Goal: Task Accomplishment & Management: Manage account settings

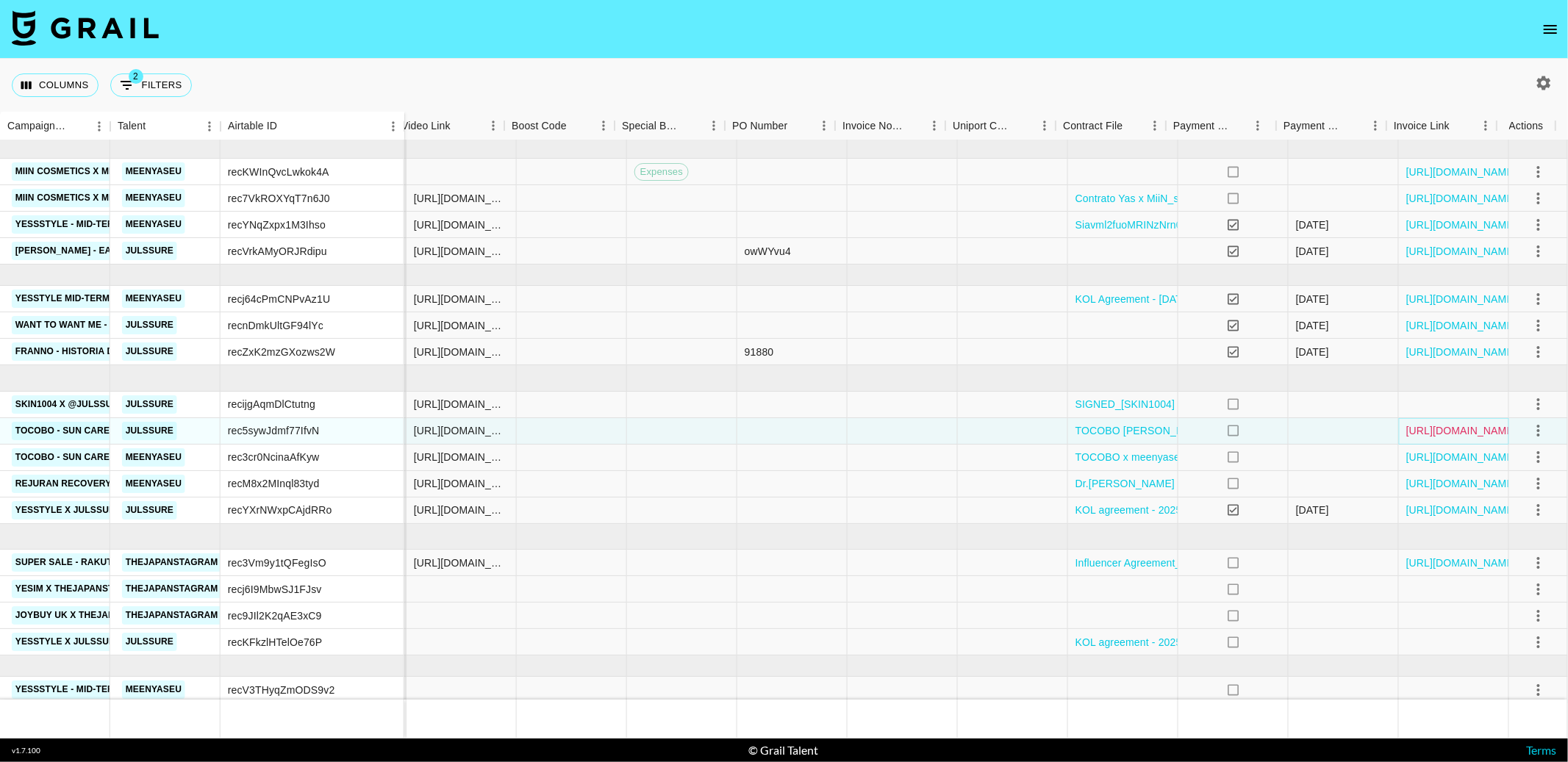
scroll to position [0, 1271]
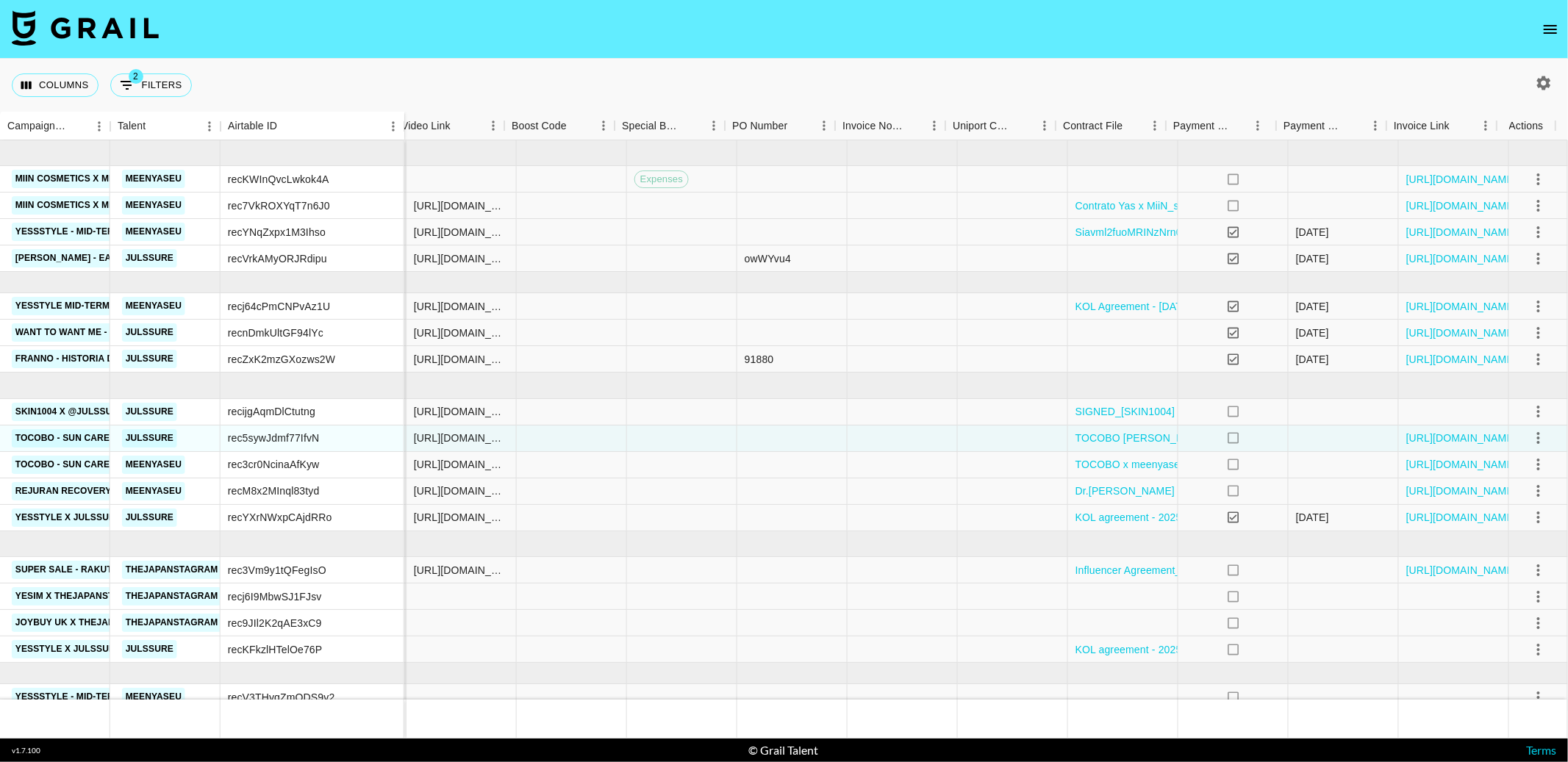
click at [1159, 30] on icon "open drawer" at bounding box center [1551, 30] width 18 height 18
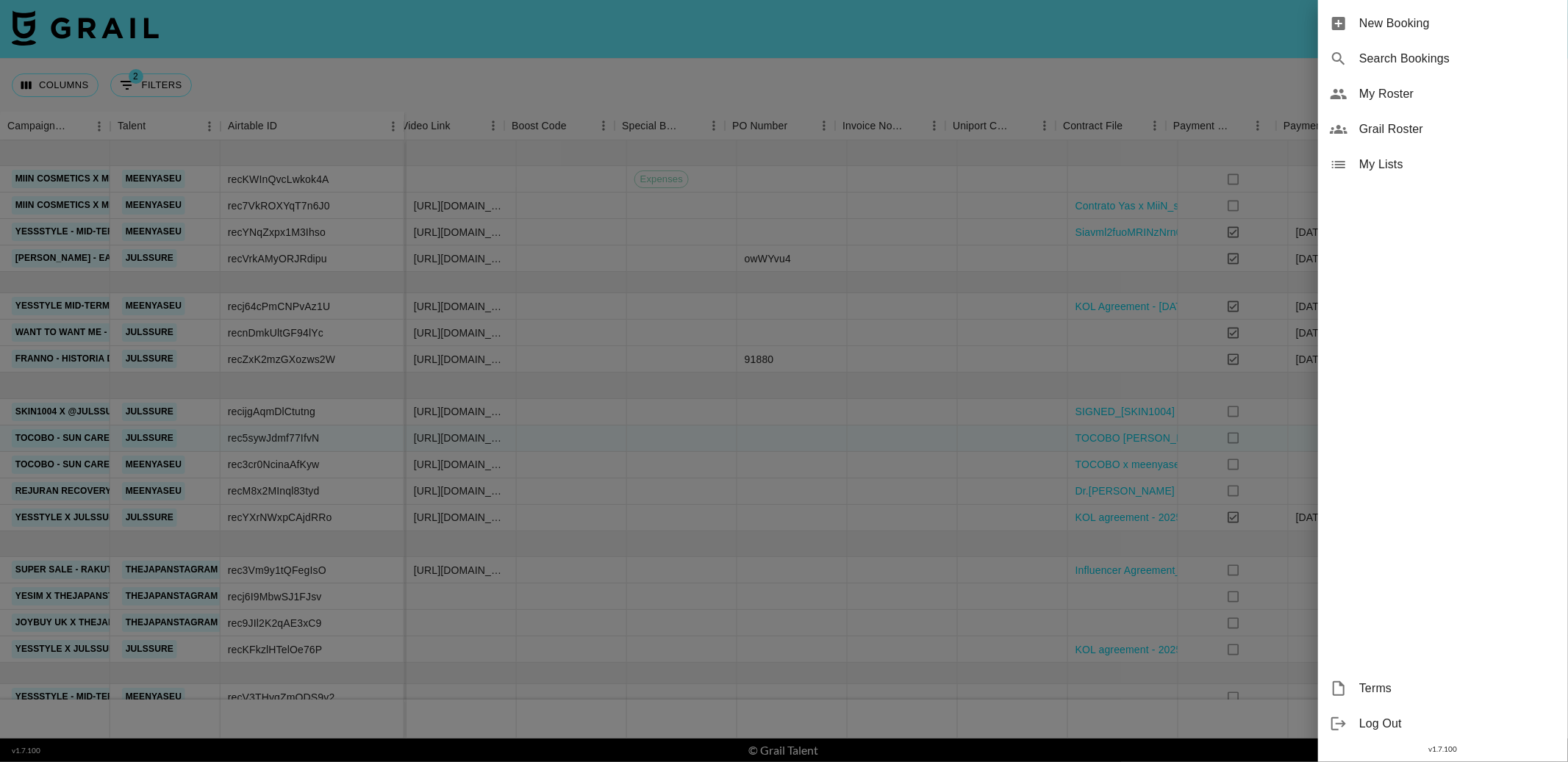
click at [1159, 61] on div at bounding box center [784, 381] width 1568 height 762
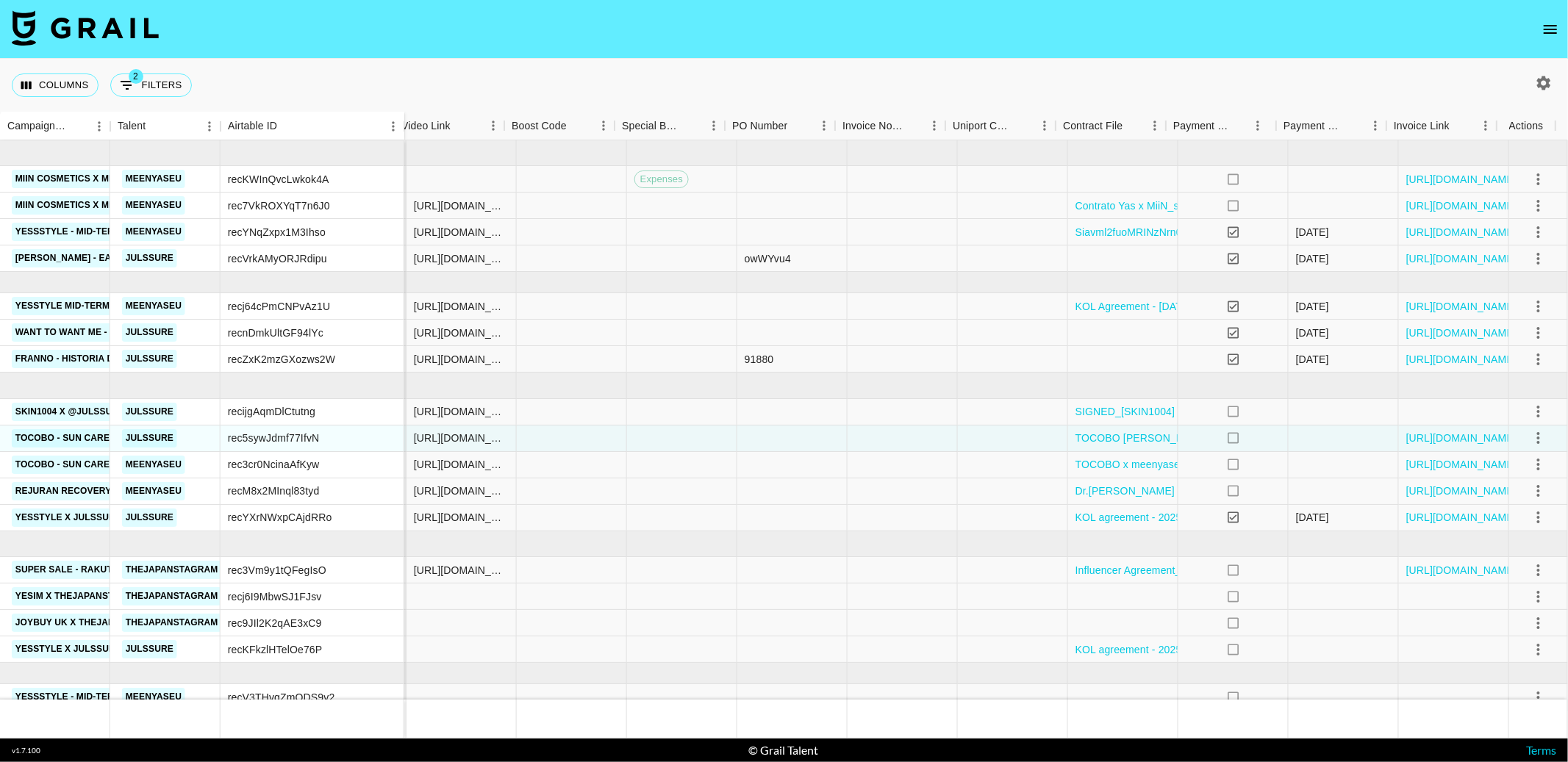
click at [1159, 25] on icon "open drawer" at bounding box center [1550, 30] width 13 height 9
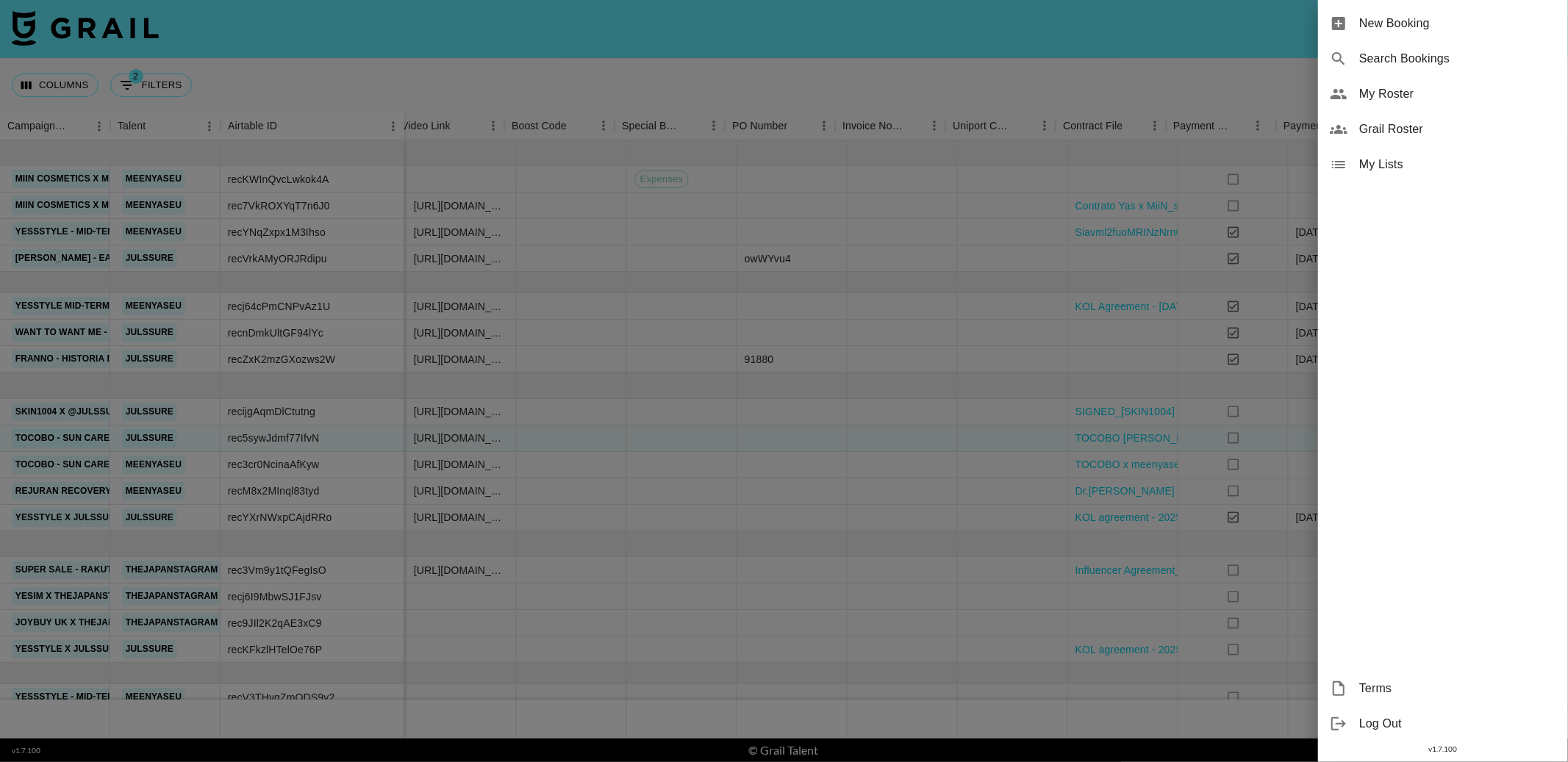
click at [1159, 162] on span "My Lists" at bounding box center [1458, 165] width 197 height 18
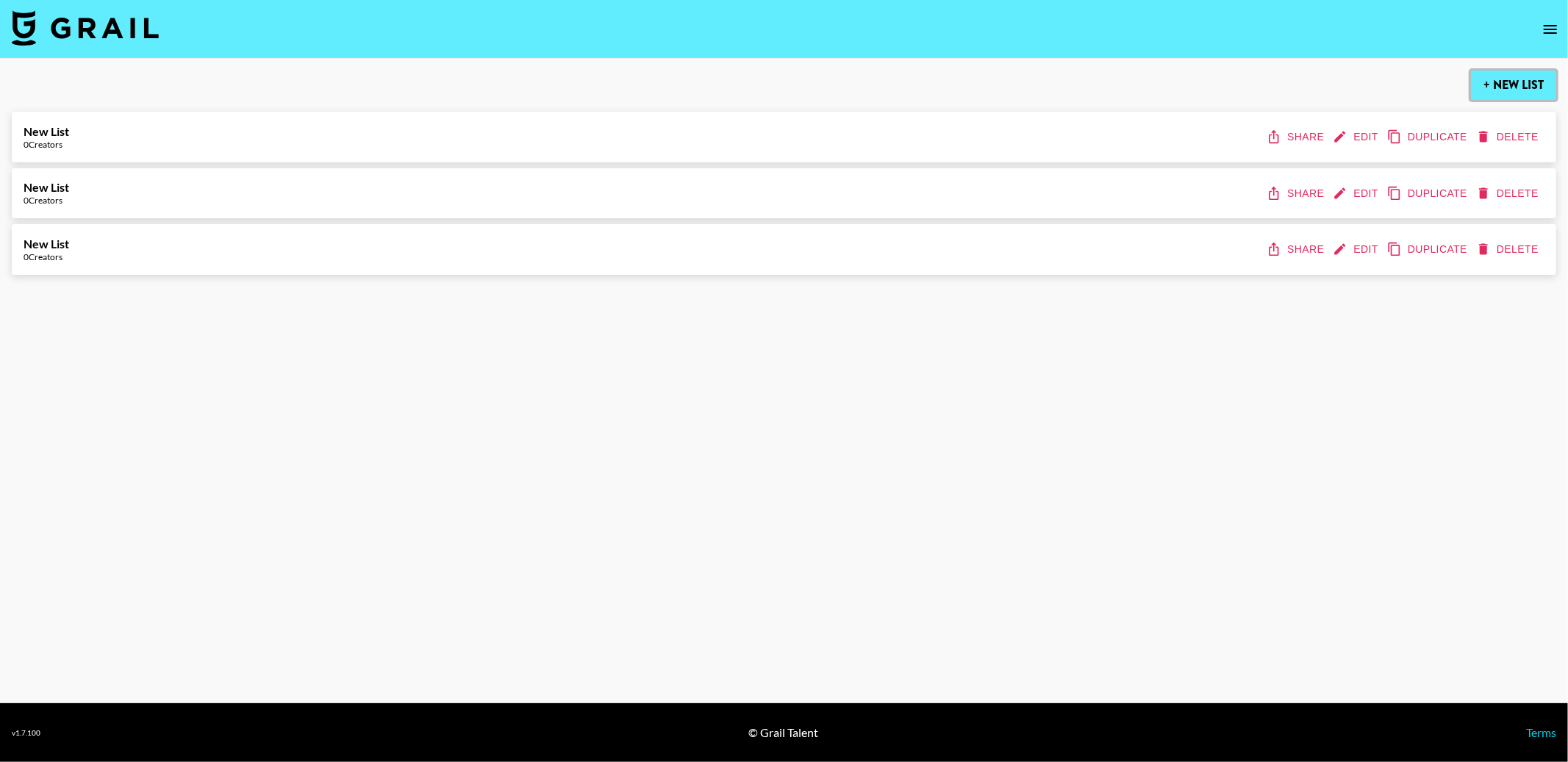
click at [1159, 86] on button "+ New List" at bounding box center [1513, 85] width 85 height 30
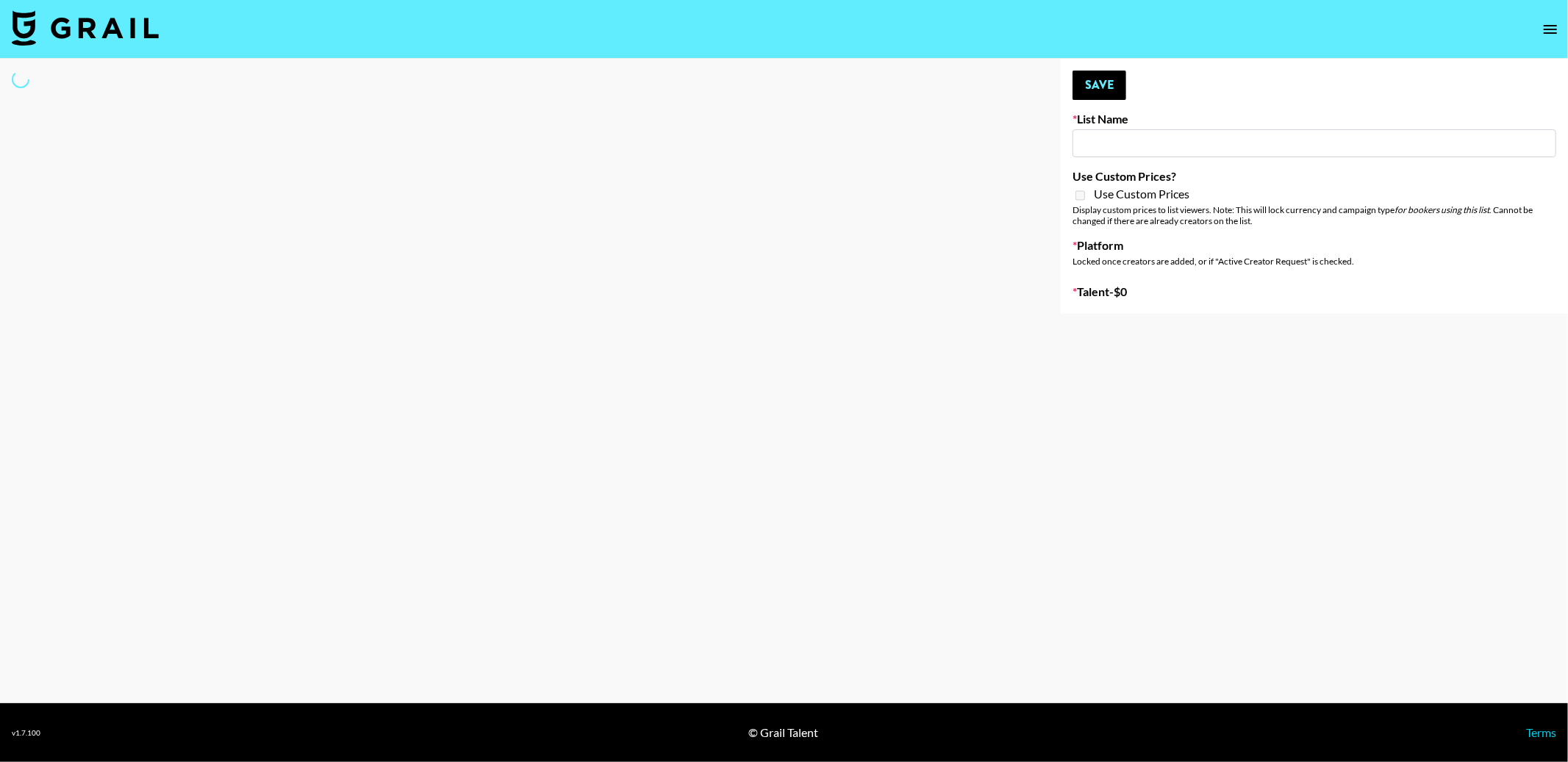
type input "New List"
select select "Song"
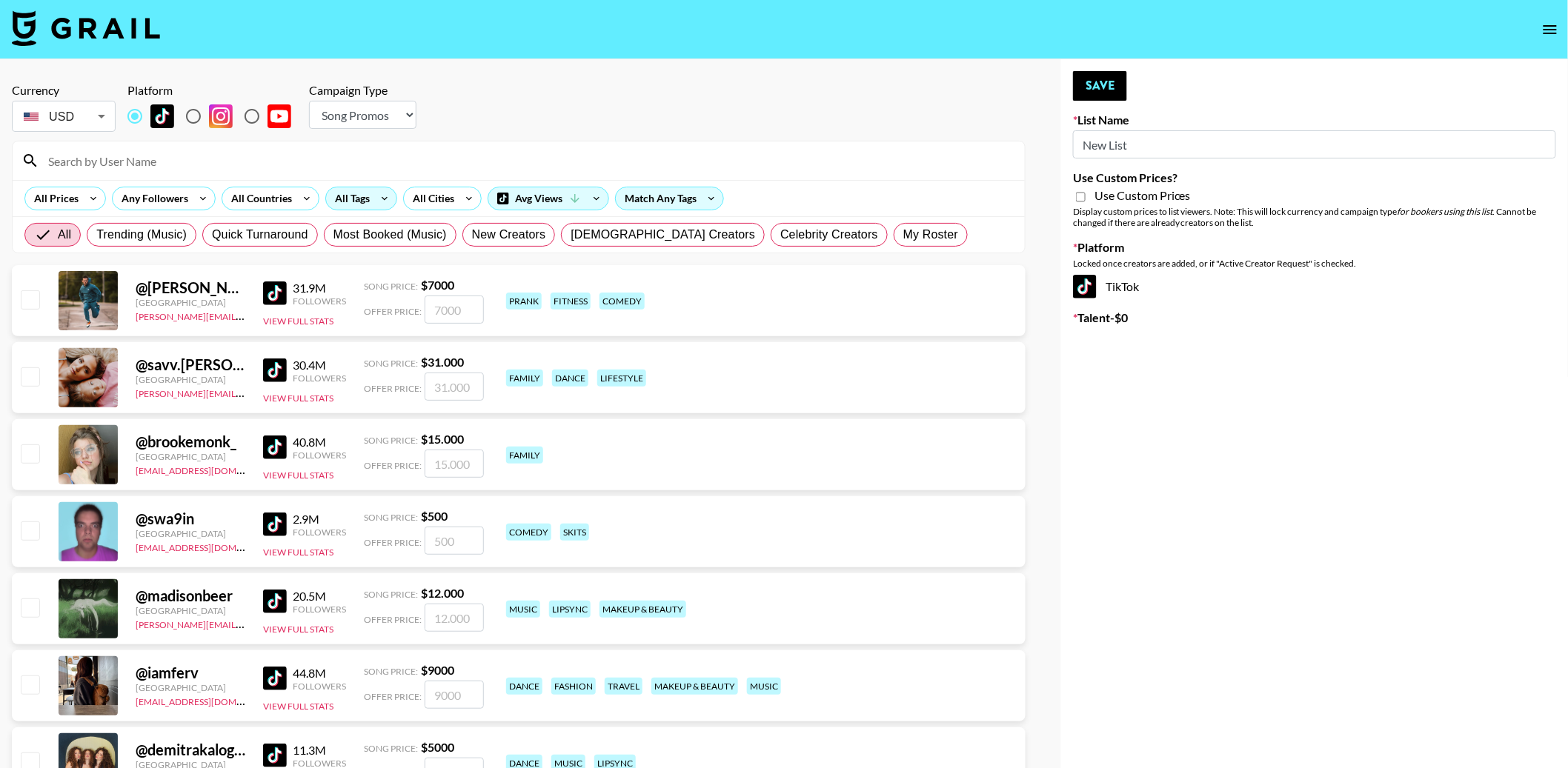
click at [376, 194] on icon at bounding box center [385, 198] width 24 height 22
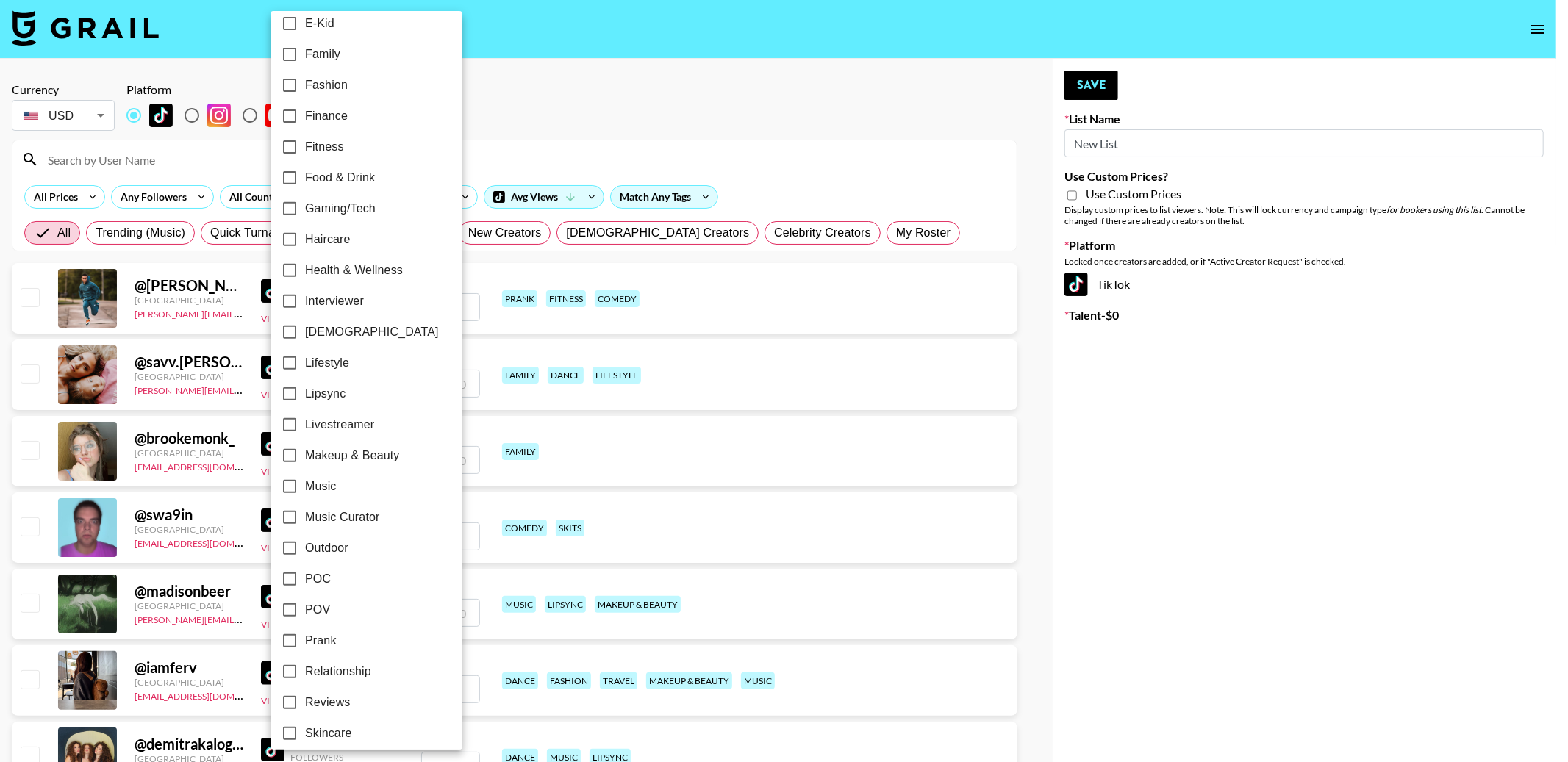
scroll to position [419, 0]
click at [373, 175] on span "Food & Drink" at bounding box center [340, 175] width 70 height 18
click at [305, 175] on input "Food & Drink" at bounding box center [290, 175] width 31 height 31
checkbox input "true"
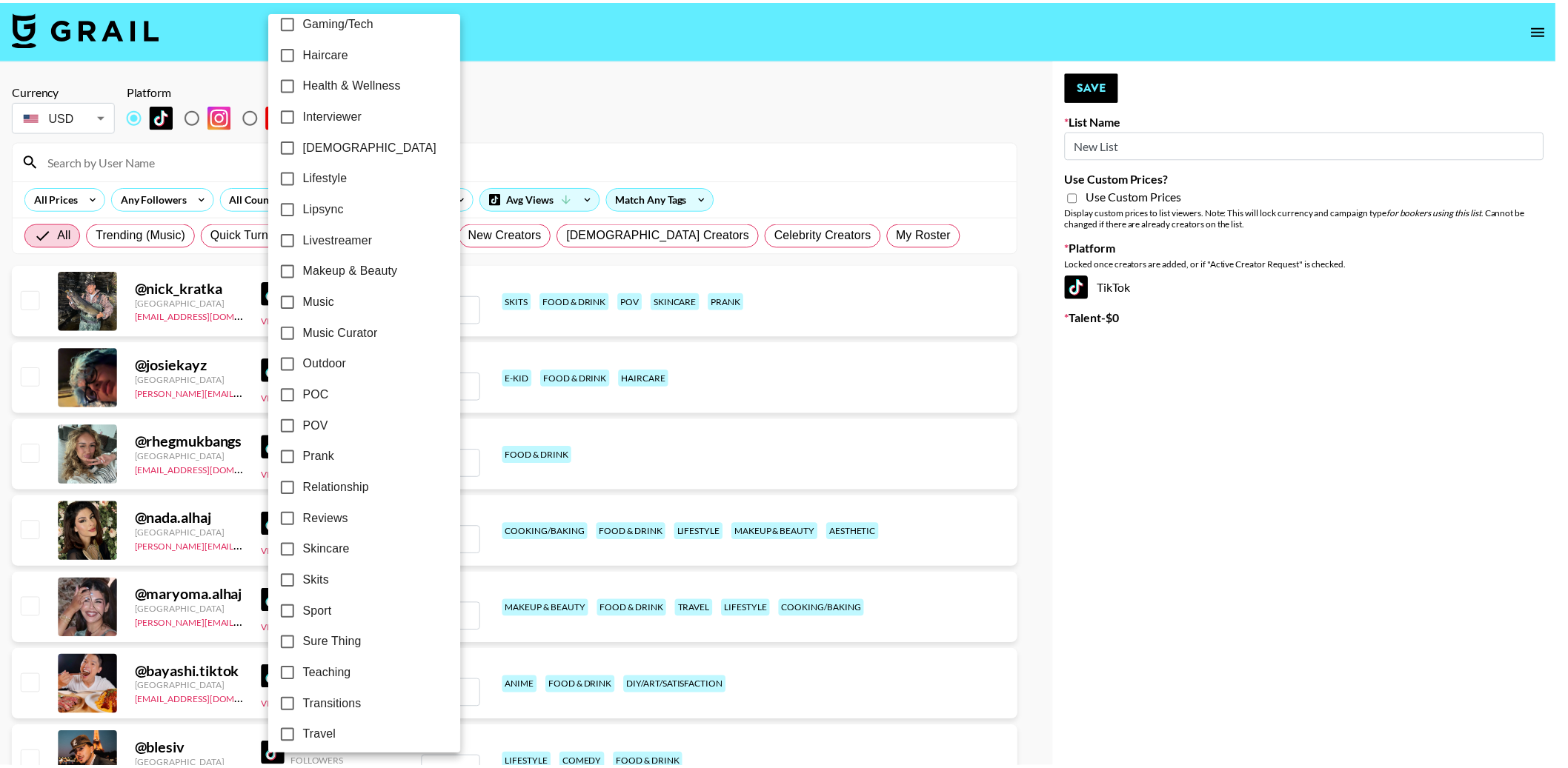
scroll to position [646, 0]
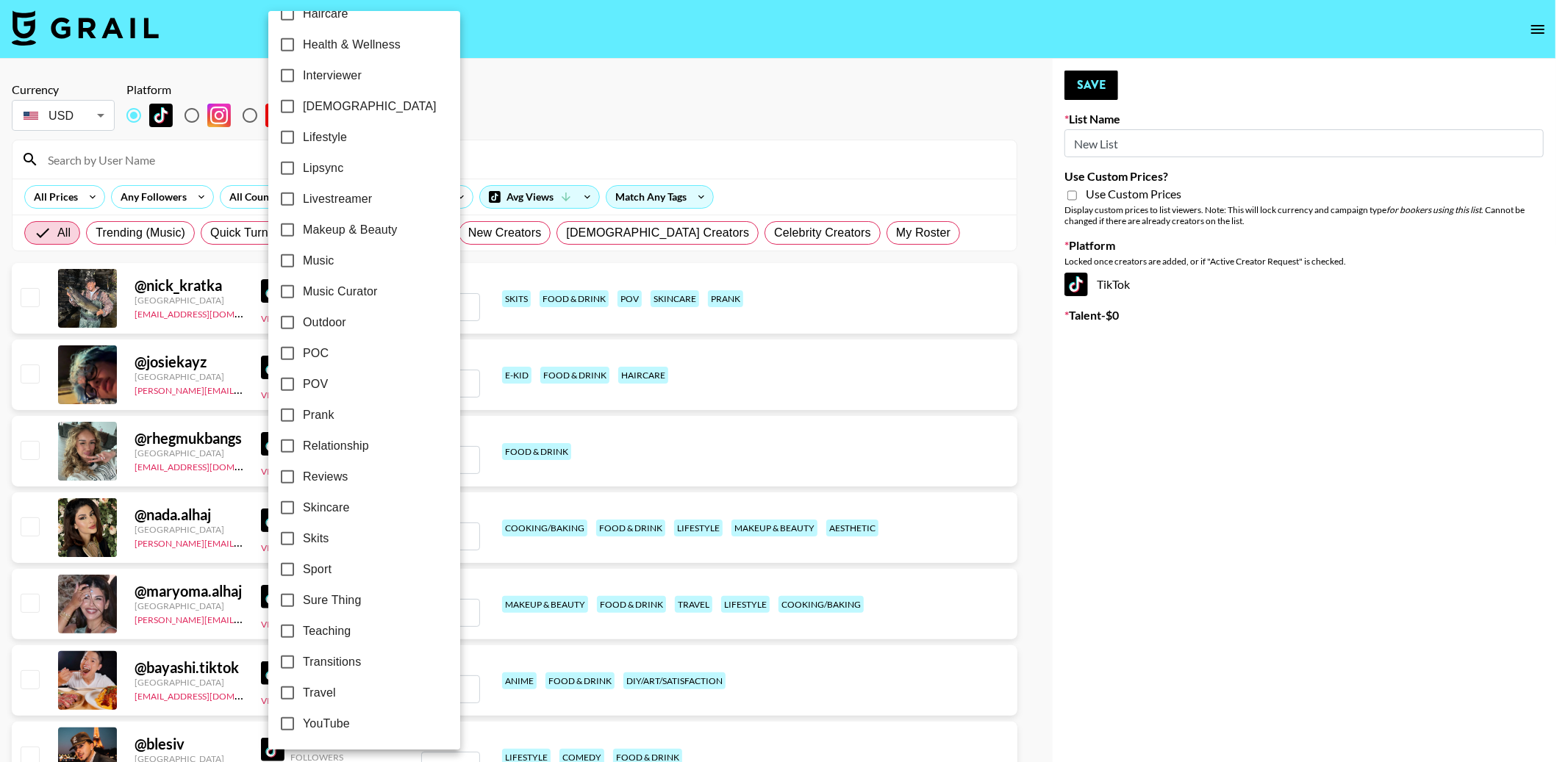
click at [841, 80] on div at bounding box center [784, 381] width 1568 height 762
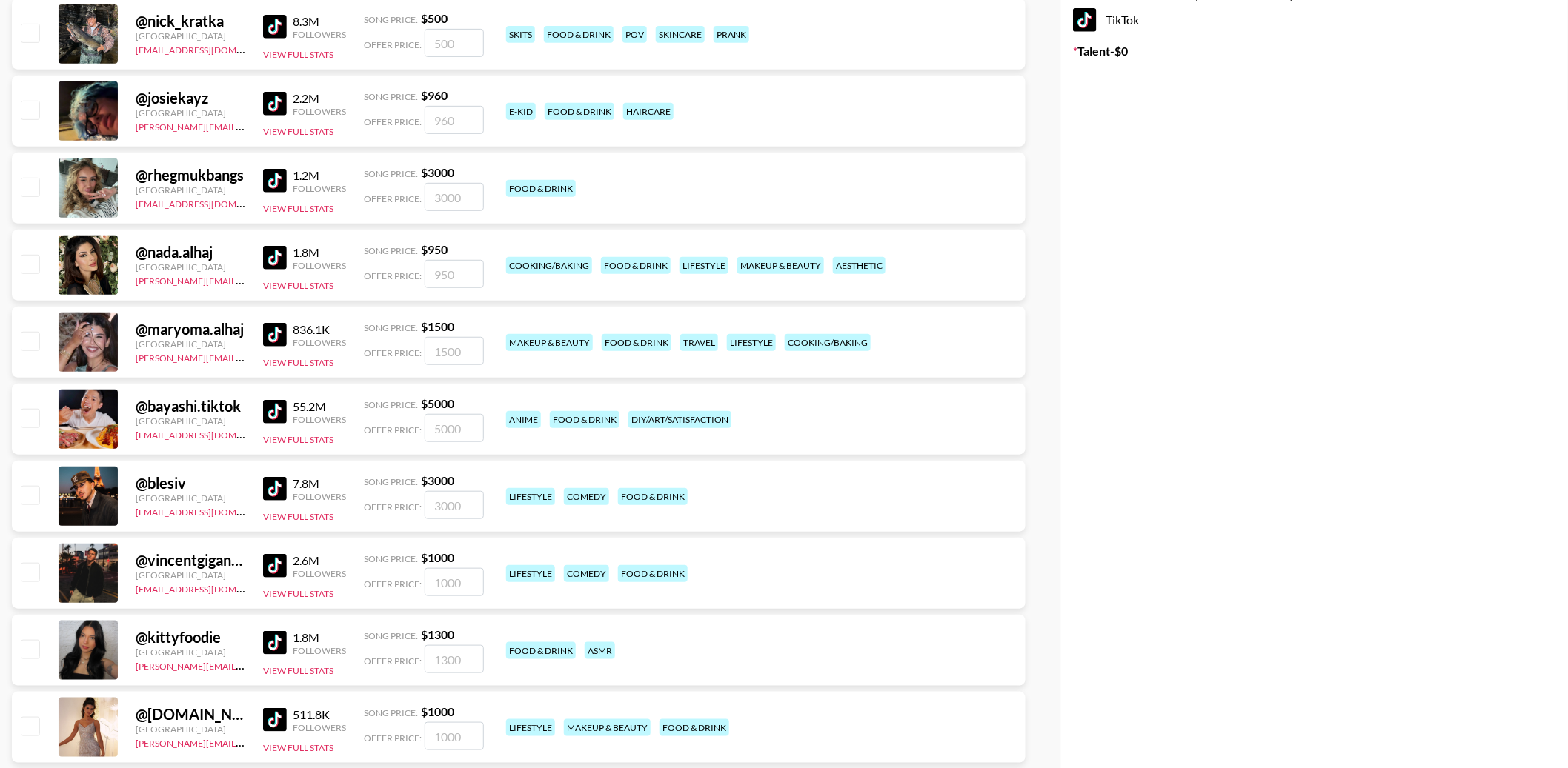
scroll to position [0, 0]
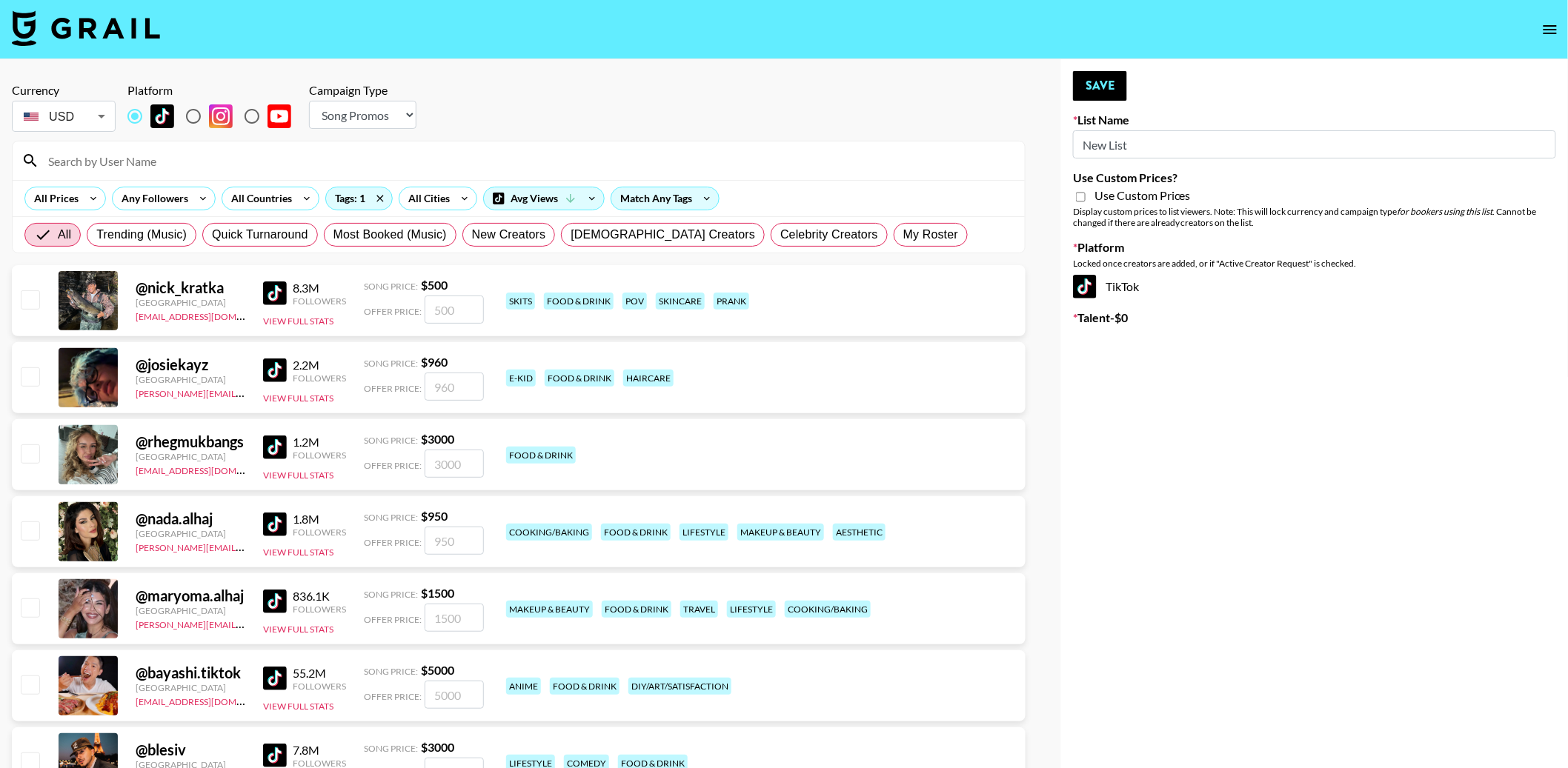
click at [226, 149] on input at bounding box center [528, 161] width 977 height 24
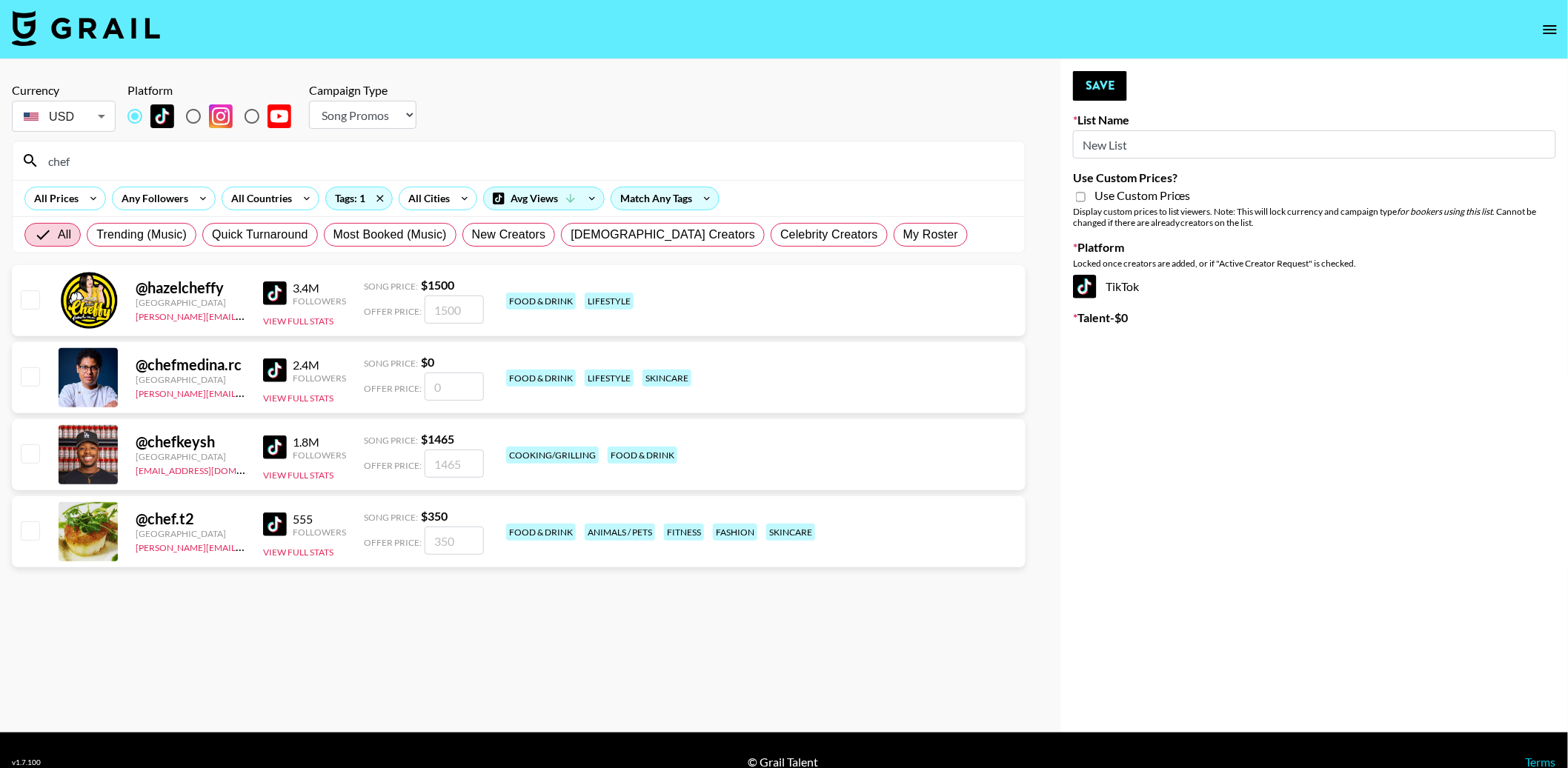
type input "chef"
click at [733, 95] on div "Currency USD USD ​ Platform Campaign Type Choose Type... Song Promos Brand Prom…" at bounding box center [518, 109] width 1014 height 52
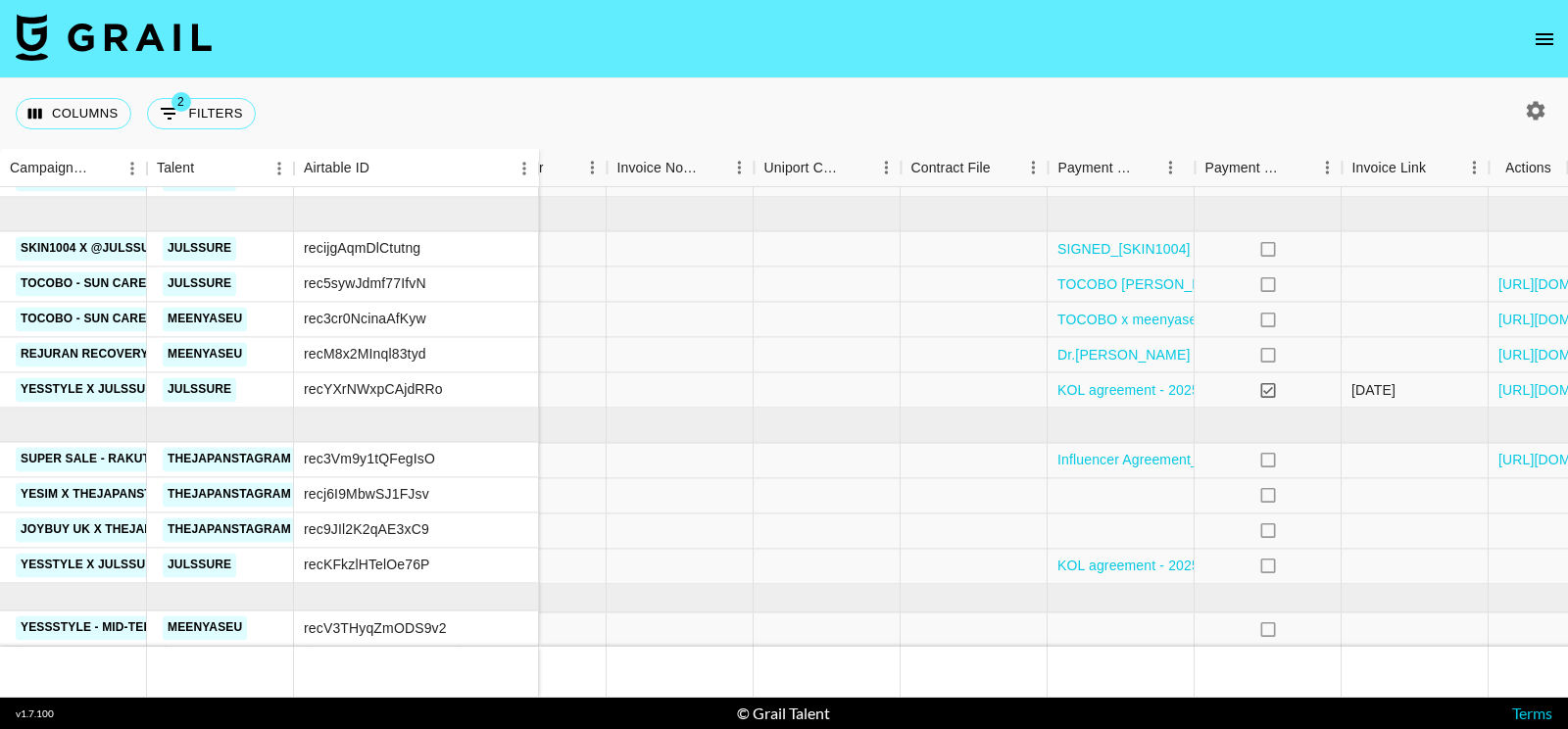
scroll to position [314, 2215]
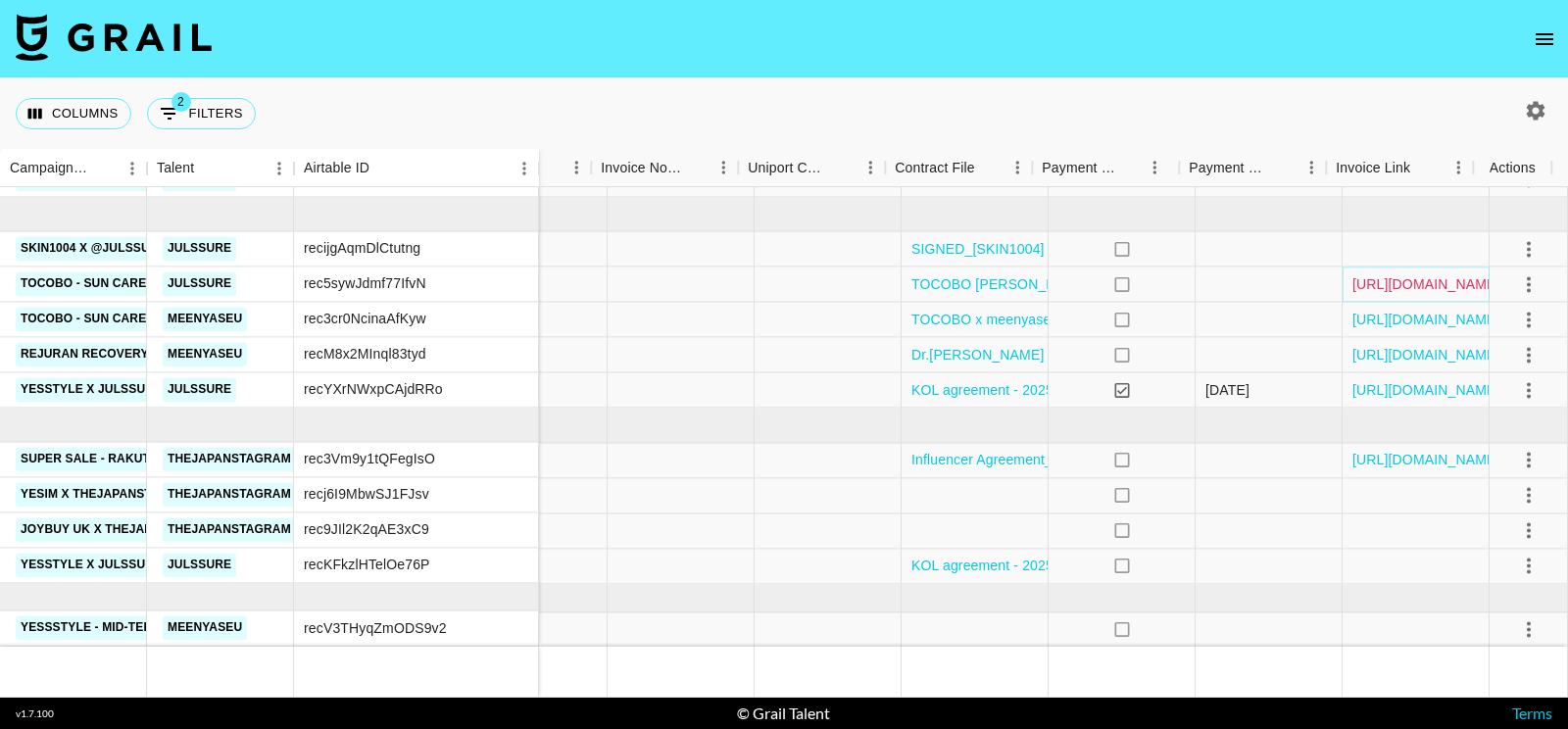
click at [1374, 274] on link "https://in.xero.com/XjxP28tuD5on31UlsNTe6M1qPYfqfBp6HWXuWmrz" at bounding box center [1426, 284] width 148 height 20
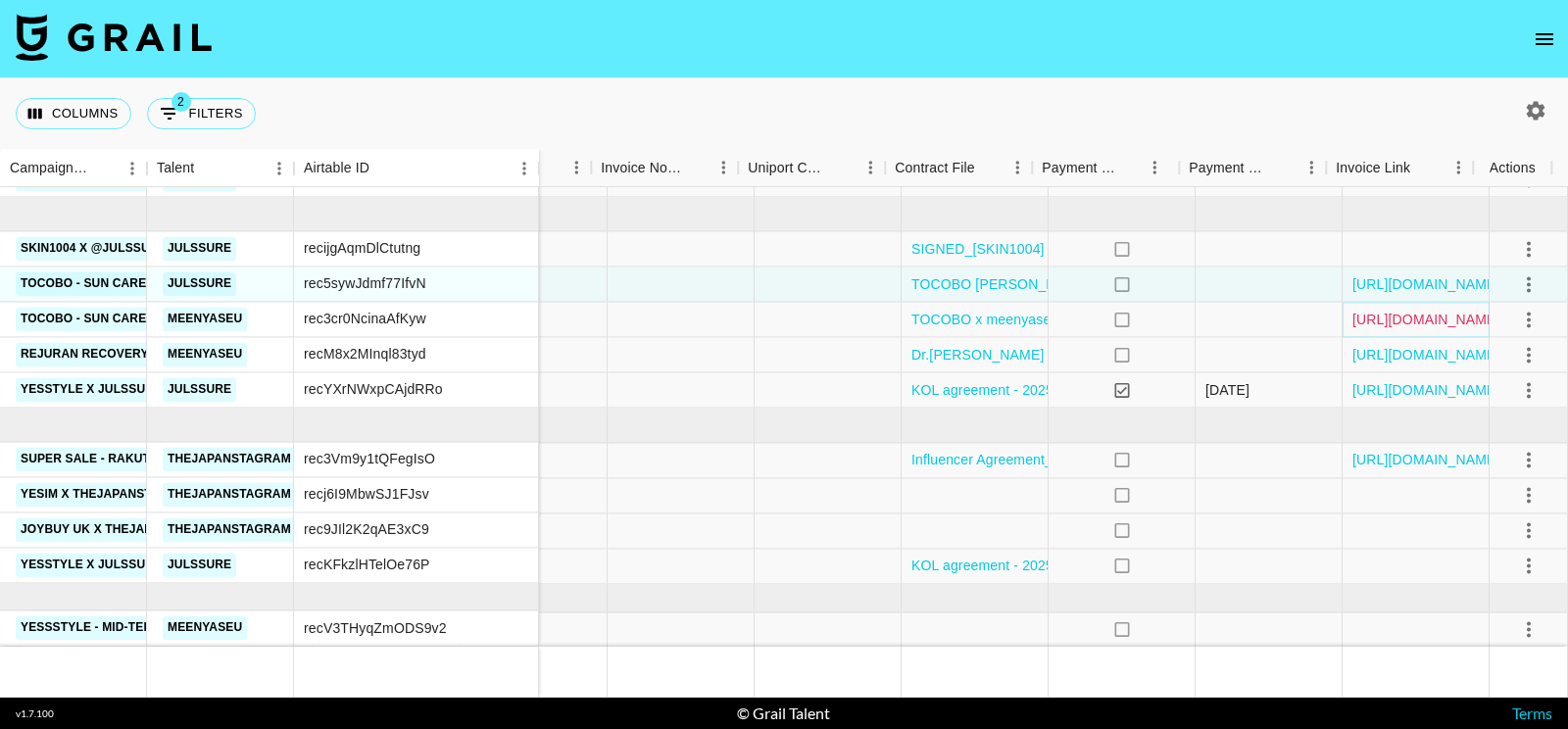
click at [1368, 310] on link "https://in.xero.com/i8vhDtT2IHuDN8mXh9n0NCTsA0BjwbI6HtGsQHQD" at bounding box center [1426, 320] width 148 height 20
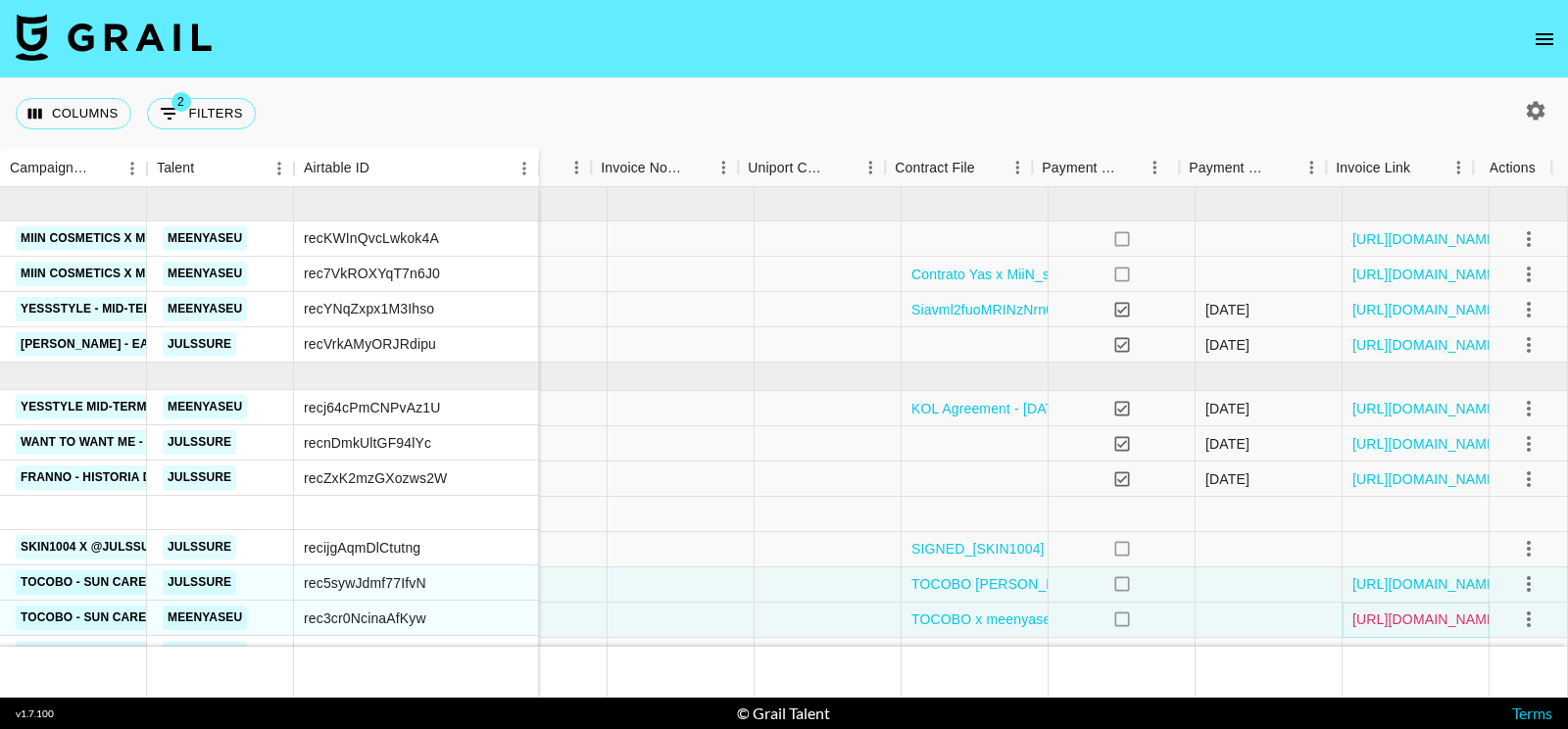
scroll to position [1, 2215]
